Goal: Use online tool/utility: Utilize a website feature to perform a specific function

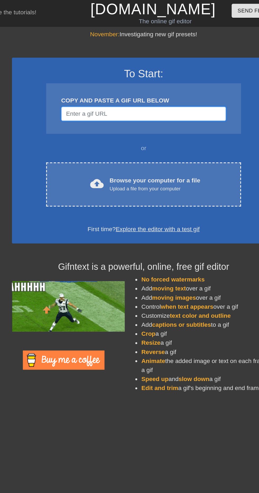
click at [133, 77] on input "Username" at bounding box center [127, 80] width 116 height 10
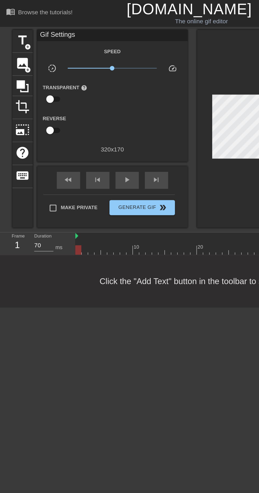
click at [18, 62] on icon at bounding box center [16, 61] width 10 height 10
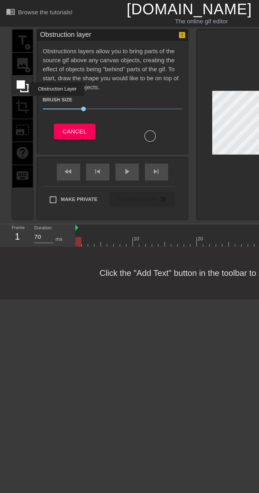
click at [16, 76] on div "title add_circle image add_circle crop photo_size_select_large help keyboard" at bounding box center [16, 87] width 14 height 133
click at [51, 93] on span "Cancel" at bounding box center [52, 92] width 17 height 7
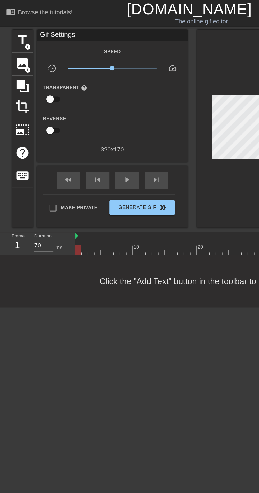
click at [20, 75] on span "crop" at bounding box center [16, 75] width 10 height 10
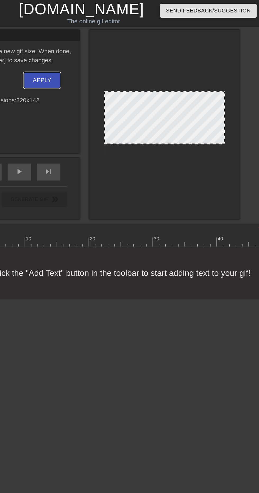
click at [112, 53] on button "Apply" at bounding box center [106, 56] width 26 height 11
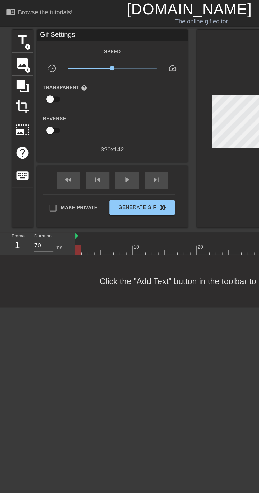
click at [14, 77] on span "crop" at bounding box center [16, 75] width 10 height 10
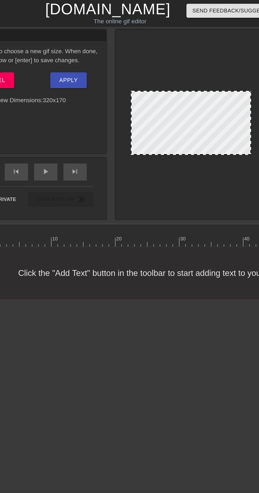
click at [187, 135] on div at bounding box center [192, 87] width 106 height 133
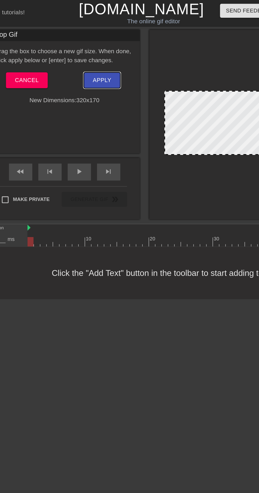
click at [109, 59] on span "Apply" at bounding box center [105, 56] width 13 height 7
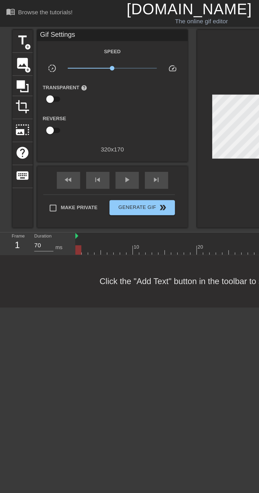
click at [16, 60] on icon at bounding box center [16, 60] width 8 height 8
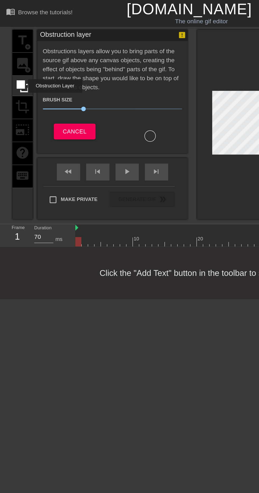
click at [105, 96] on div at bounding box center [106, 96] width 8 height 8
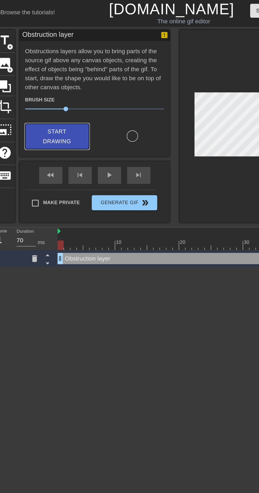
click at [61, 92] on span "Start Drawing" at bounding box center [53, 96] width 32 height 14
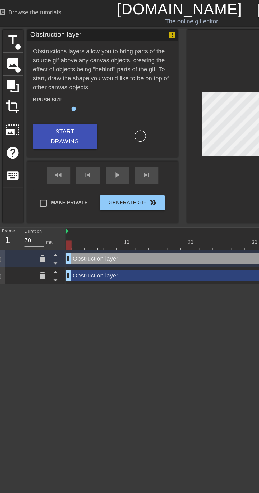
click at [36, 179] on icon at bounding box center [37, 181] width 4 height 5
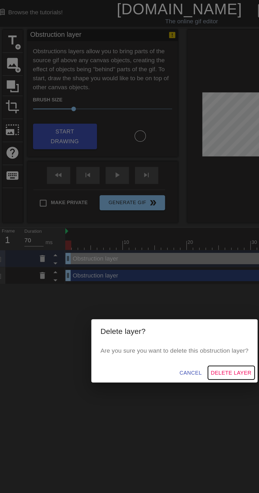
click at [168, 265] on span "Delete Layer" at bounding box center [169, 262] width 29 height 7
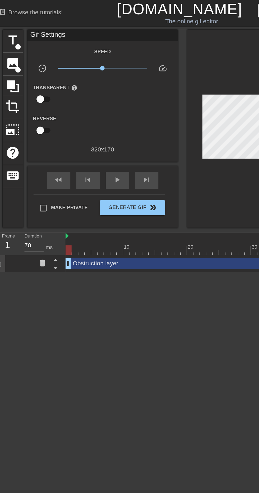
click at [14, 60] on icon at bounding box center [16, 60] width 8 height 8
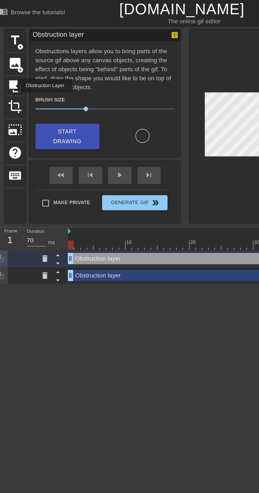
click at [35, 192] on icon at bounding box center [37, 193] width 4 height 5
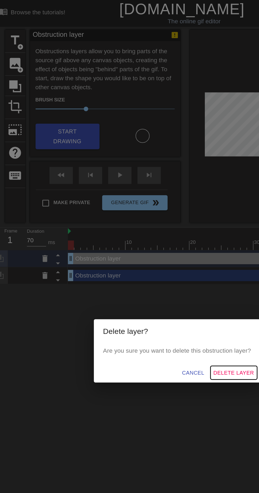
click at [179, 265] on span "Delete Layer" at bounding box center [169, 262] width 29 height 7
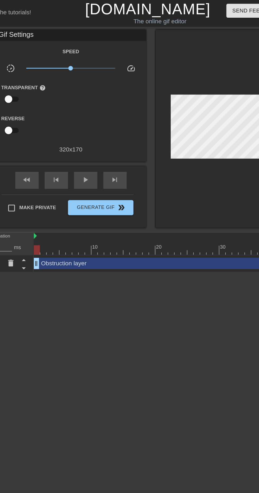
click at [64, 173] on div at bounding box center [156, 175] width 207 height 7
click at [88, 124] on span "play_arrow" at bounding box center [89, 126] width 6 height 6
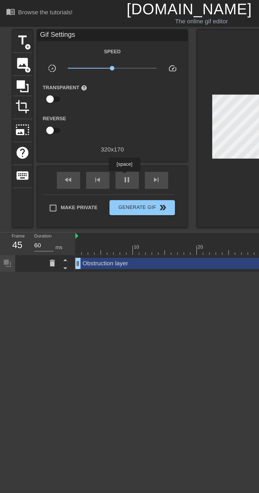
type input "70"
click at [87, 127] on span "pause" at bounding box center [89, 126] width 6 height 6
click at [67, 187] on div "Obstruction layer drag_handle drag_handle" at bounding box center [156, 185] width 207 height 8
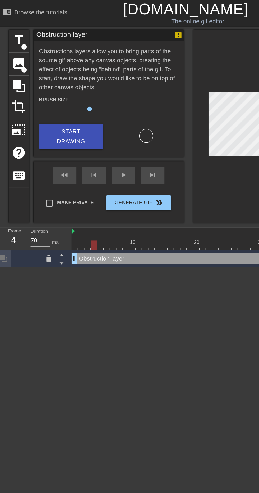
click at [34, 179] on icon at bounding box center [37, 181] width 6 height 6
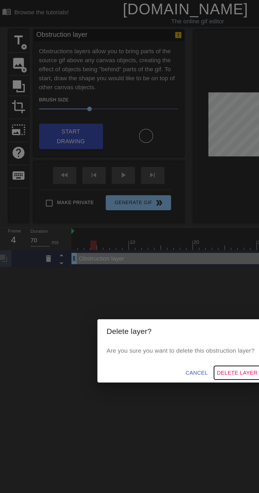
click at [173, 265] on span "Delete Layer" at bounding box center [169, 262] width 29 height 7
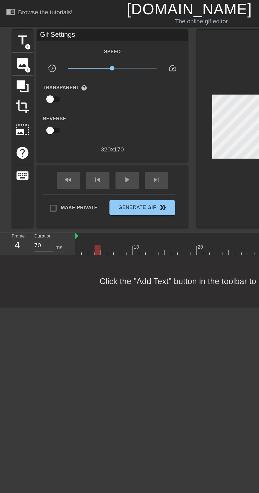
click at [15, 29] on span "title" at bounding box center [16, 28] width 10 height 10
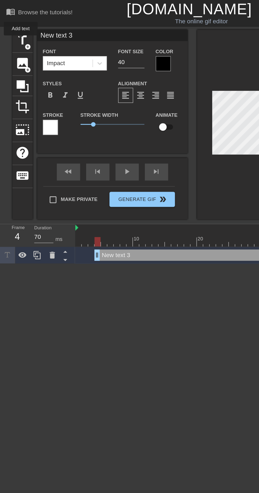
click at [74, 24] on input "New text 3" at bounding box center [79, 25] width 106 height 8
type input "N"
type input "I spent $69 on [PERSON_NAME]"
click at [96, 44] on input "40" at bounding box center [92, 43] width 19 height 8
type input "4"
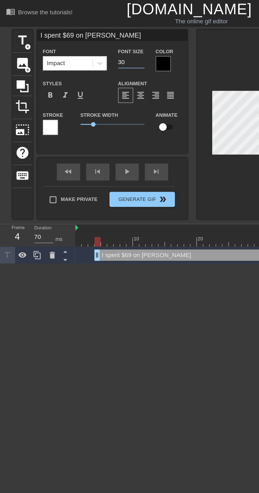
type input "30"
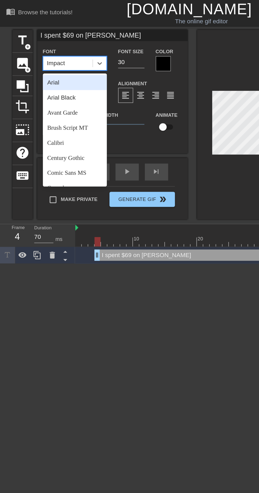
click at [49, 60] on div "Arial" at bounding box center [52, 58] width 45 height 11
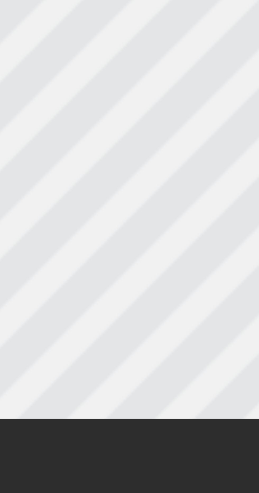
scroll to position [0, 2]
click at [210, 112] on div at bounding box center [192, 87] width 106 height 133
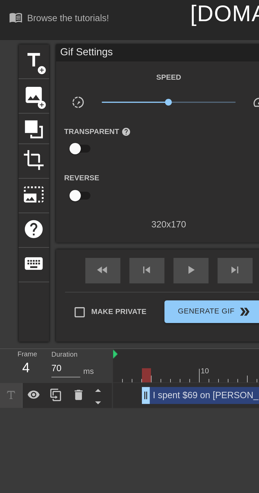
click at [85, 183] on div "I spent $69 on [PERSON_NAME] drag_handle drag_handle" at bounding box center [162, 185] width 193 height 8
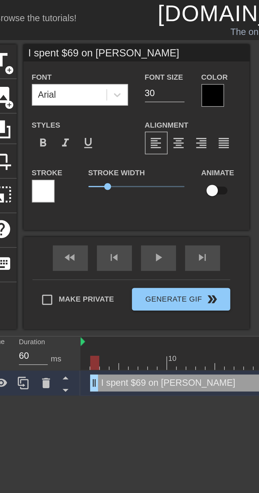
type input "70"
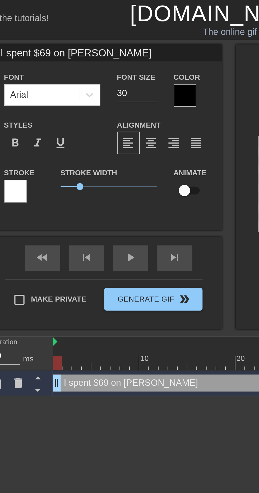
click at [35, 90] on div at bounding box center [35, 89] width 11 height 11
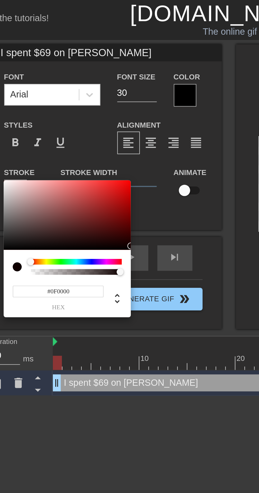
click at [88, 115] on div at bounding box center [89, 115] width 3 height 3
type input "#110000"
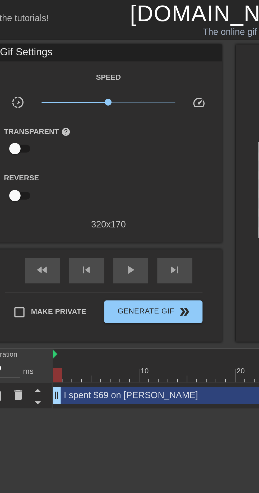
click at [103, 184] on div "I spent $69 on [PERSON_NAME] drag_handle drag_handle" at bounding box center [156, 185] width 207 height 8
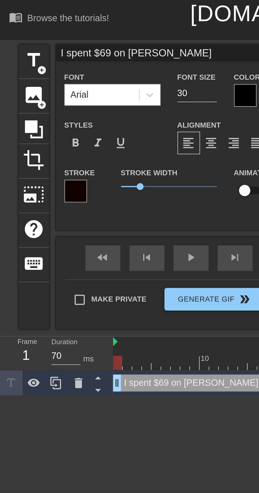
click at [36, 91] on div at bounding box center [35, 89] width 11 height 11
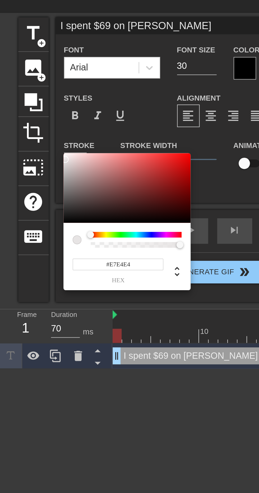
click at [30, 87] on div at bounding box center [60, 100] width 60 height 33
type input "#E74444"
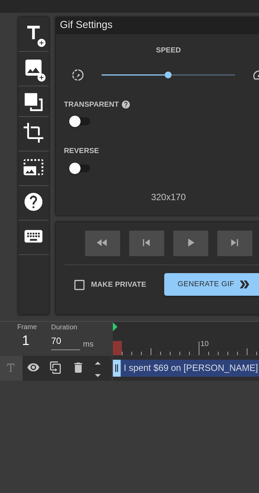
click at [83, 185] on div "I spent $69 on [PERSON_NAME] drag_handle drag_handle" at bounding box center [156, 185] width 207 height 8
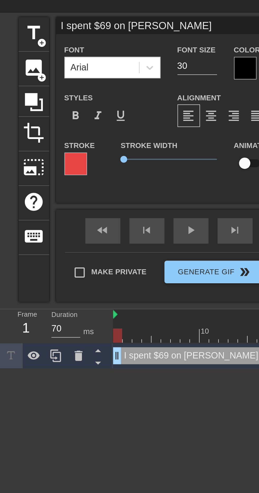
click at [33, 90] on div at bounding box center [35, 89] width 11 height 11
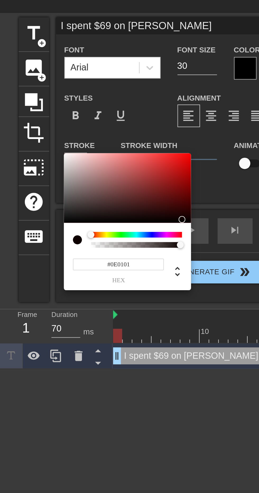
click at [86, 115] on div at bounding box center [85, 115] width 3 height 3
click at [89, 114] on div at bounding box center [89, 114] width 3 height 3
type input "#150000"
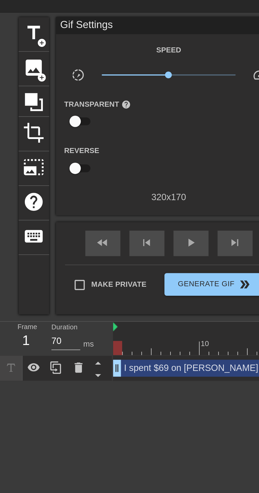
click at [86, 185] on div "I spent $69 on [PERSON_NAME] drag_handle drag_handle" at bounding box center [156, 185] width 207 height 8
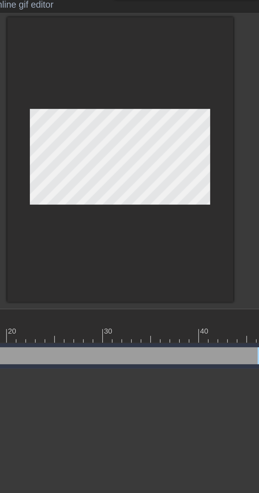
click at [197, 136] on div at bounding box center [192, 87] width 106 height 133
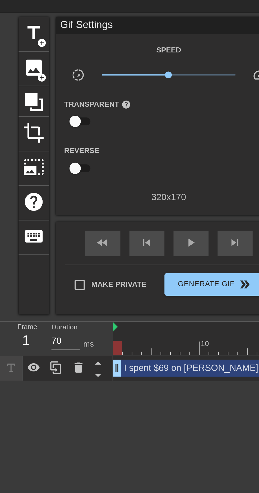
click at [16, 63] on icon at bounding box center [16, 61] width 10 height 10
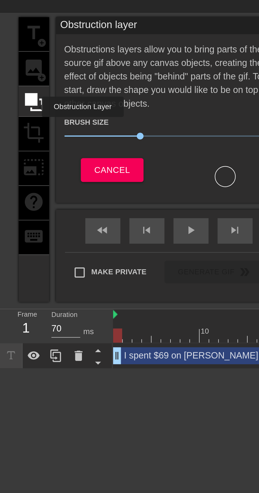
click at [17, 75] on div "title add_circle image add_circle crop photo_size_select_large help keyboard" at bounding box center [16, 87] width 14 height 133
click at [15, 78] on div "title add_circle image add_circle crop photo_size_select_large help keyboard" at bounding box center [16, 87] width 14 height 133
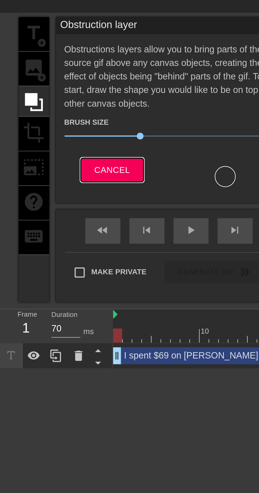
click at [52, 94] on span "Cancel" at bounding box center [52, 92] width 17 height 7
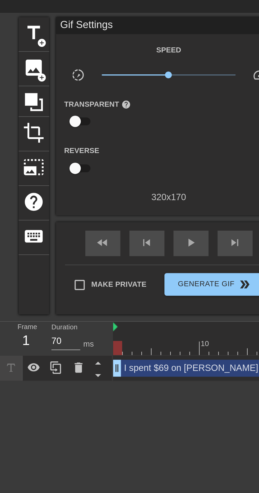
click at [16, 76] on span "crop" at bounding box center [16, 75] width 10 height 10
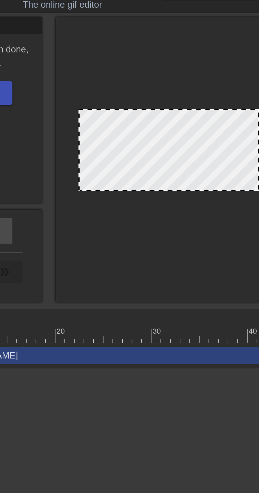
click at [197, 136] on div at bounding box center [192, 87] width 106 height 133
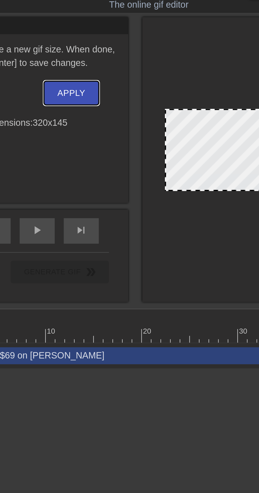
click at [106, 55] on span "Apply" at bounding box center [105, 56] width 13 height 7
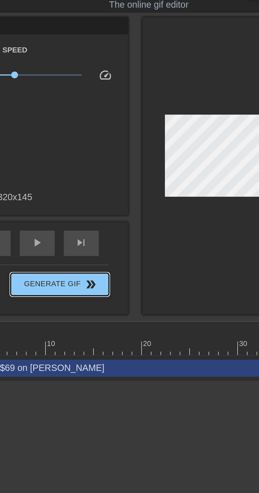
click at [105, 148] on span "Generate Gif double_arrow" at bounding box center [100, 146] width 42 height 6
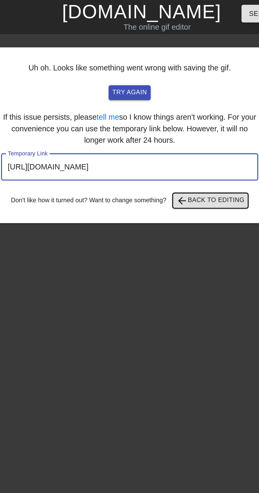
click at [174, 112] on span "arrow_back Back to Editing" at bounding box center [171, 111] width 38 height 6
